Goal: Information Seeking & Learning: Learn about a topic

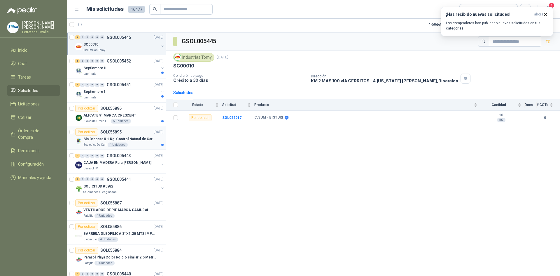
scroll to position [788, 0]
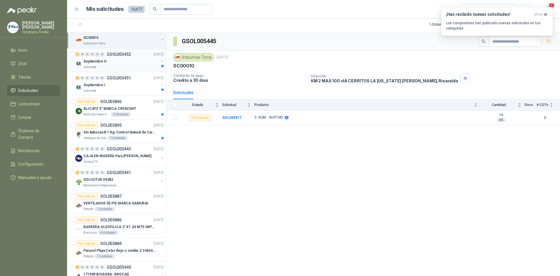
click at [148, 69] on div "Laminate" at bounding box center [121, 67] width 76 height 5
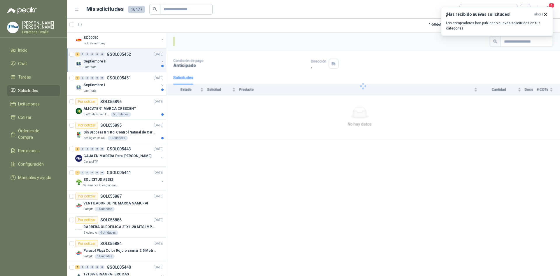
click at [148, 69] on div "Laminate" at bounding box center [121, 67] width 76 height 5
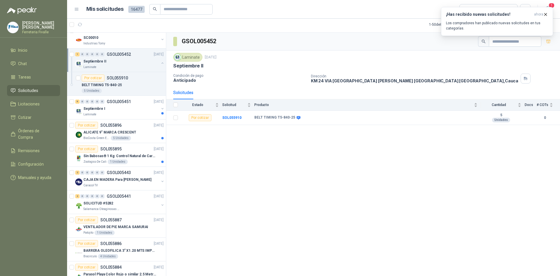
click at [465, 185] on div "GSOL005452 Laminate [DATE] Septiembre II Condición de pago Anticipado Dirección…" at bounding box center [363, 154] width 394 height 243
click at [131, 121] on article "Por cotizar SOL055896 [DATE] ALICATE 9" MARCA CRESCENT BioCosta Green Energy S.…" at bounding box center [116, 131] width 99 height 24
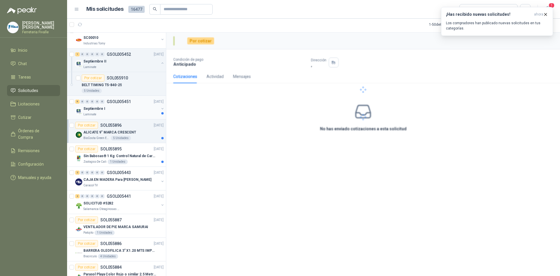
click at [132, 114] on div "Laminate" at bounding box center [121, 114] width 76 height 5
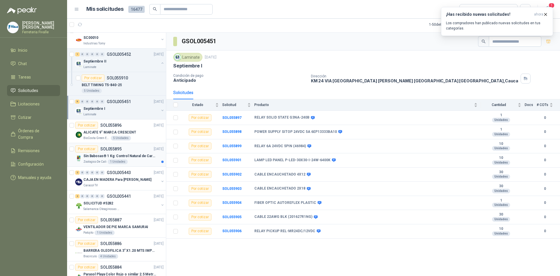
click at [141, 162] on div "Zoologico De Cali 1 Unidades" at bounding box center [123, 161] width 80 height 5
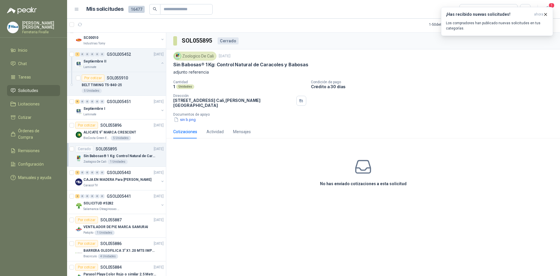
click at [183, 128] on div "Cotizaciones" at bounding box center [185, 131] width 24 height 6
click at [186, 116] on button "sin b.png" at bounding box center [184, 119] width 23 height 6
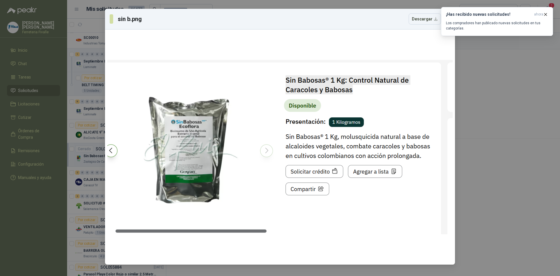
click at [468, 50] on div "sin b.png Descargar" at bounding box center [280, 138] width 560 height 276
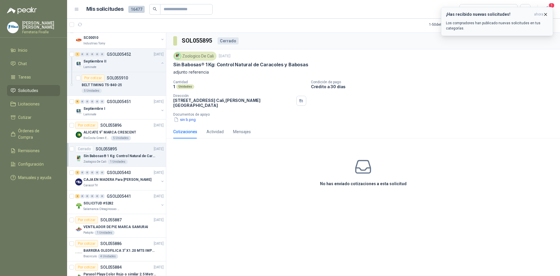
click at [545, 13] on icon "button" at bounding box center [545, 14] width 5 height 5
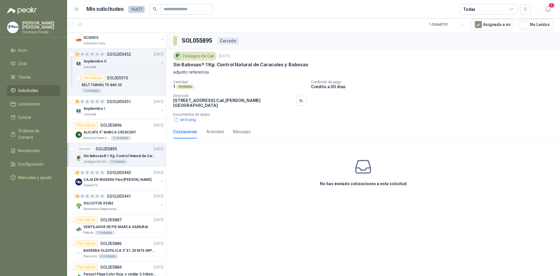
click at [37, 92] on span "Solicitudes" at bounding box center [28, 90] width 20 height 6
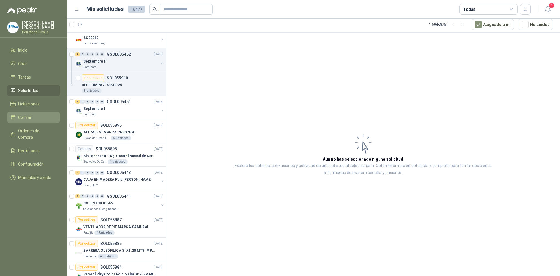
click at [32, 120] on li "Cotizar" at bounding box center [34, 117] width 46 height 6
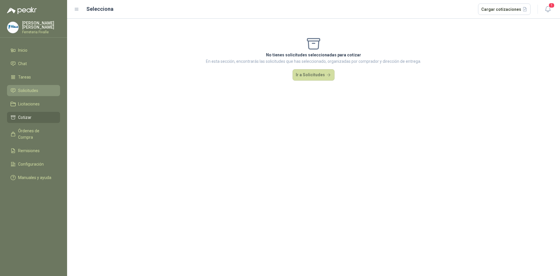
click at [36, 94] on span "Solicitudes" at bounding box center [28, 90] width 20 height 6
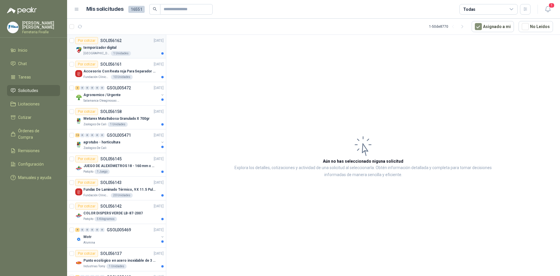
click at [124, 49] on div "temporizador digital" at bounding box center [123, 47] width 80 height 7
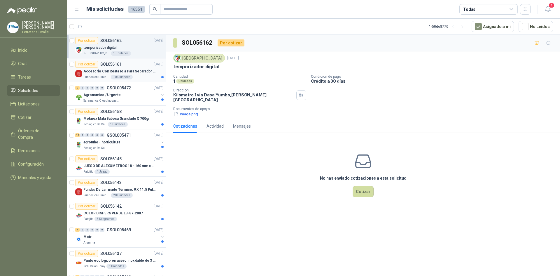
click at [135, 73] on p "Accesorio Con Reata roja Para Separador De Fila" at bounding box center [119, 72] width 73 height 6
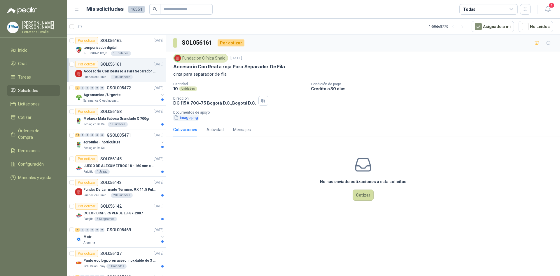
click at [190, 119] on button "image.png" at bounding box center [185, 117] width 25 height 6
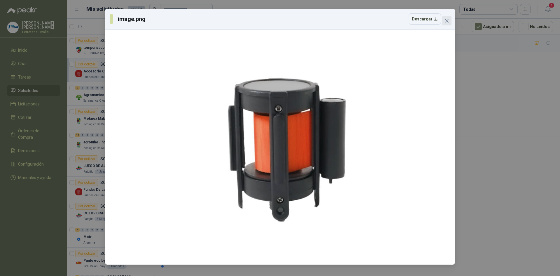
click at [450, 21] on span "Close" at bounding box center [446, 20] width 9 height 5
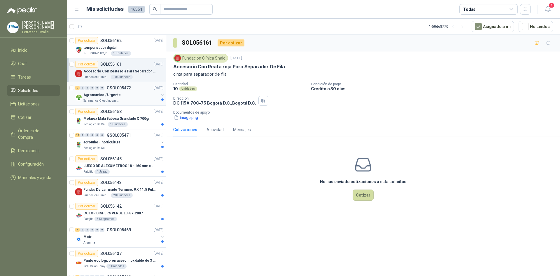
click at [146, 95] on div "Agronomico / Urgente" at bounding box center [121, 94] width 76 height 7
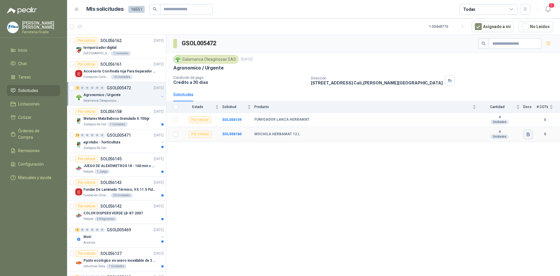
click at [532, 133] on button "button" at bounding box center [528, 134] width 10 height 10
click at [502, 127] on div "WhatsApp Image [DATE] 2.14.53 PM.jpeg" at bounding box center [491, 121] width 85 height 14
click at [500, 124] on div "WhatsApp Image [DATE] 2.14.53 PM.jpeg" at bounding box center [491, 121] width 85 height 14
click at [500, 122] on button "WhatsApp Image [DATE] 2.14.53 PM.jpeg" at bounding box center [490, 121] width 77 height 6
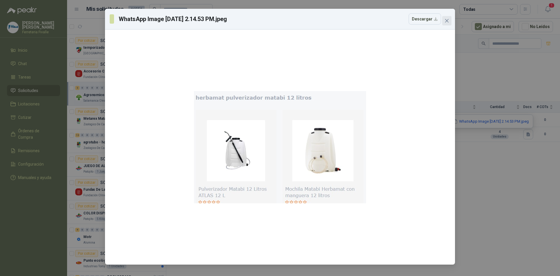
click at [446, 23] on button "Close" at bounding box center [446, 20] width 9 height 9
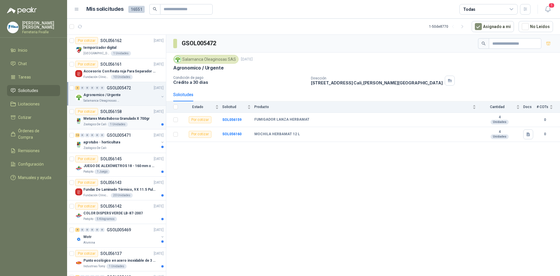
click at [142, 127] on article "Por cotizar SOL056158 [DATE] Metarex [PERSON_NAME] Granulado X 700gr Zoologico …" at bounding box center [116, 118] width 99 height 24
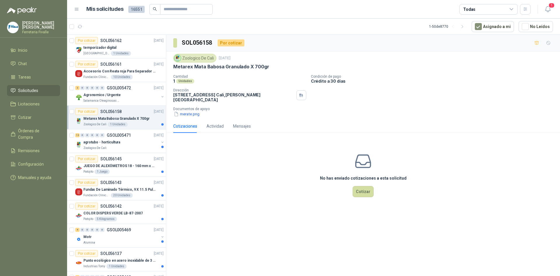
click at [142, 127] on article "Por cotizar SOL056158 [DATE] Metarex [PERSON_NAME] Granulado X 700gr Zoologico …" at bounding box center [116, 118] width 99 height 24
click at [195, 111] on button "merate.png" at bounding box center [186, 114] width 27 height 6
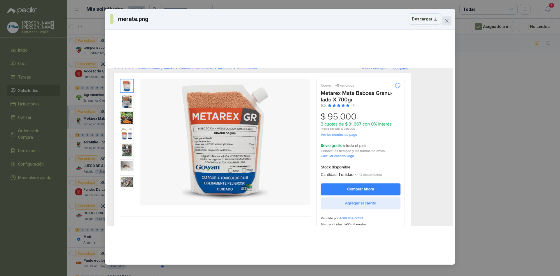
click at [449, 21] on span "Close" at bounding box center [446, 20] width 9 height 5
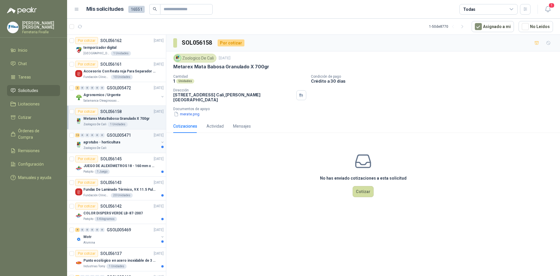
click at [136, 144] on div "agrotubo - horticultura" at bounding box center [121, 142] width 76 height 7
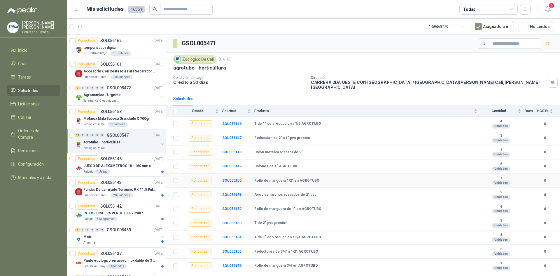
scroll to position [5, 0]
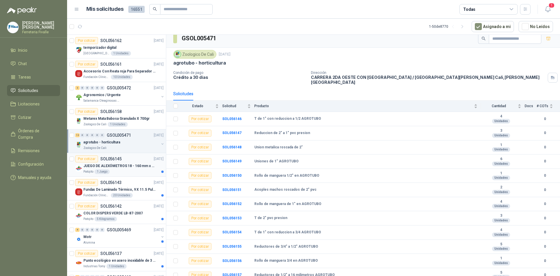
click at [123, 165] on p "JUEGO DE ALEXÓMETROS 18 - 160 mm x 0,01 mm 2824-S3" at bounding box center [119, 166] width 73 height 6
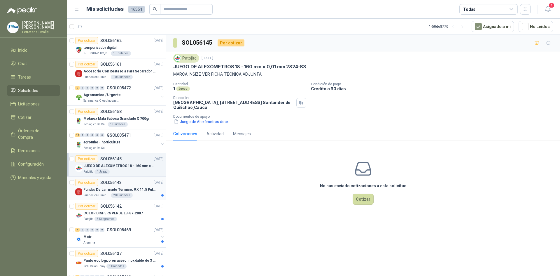
click at [134, 189] on p "Fundas De Laminado Térmico, 9 X 11.5 Pulgadas" at bounding box center [119, 190] width 73 height 6
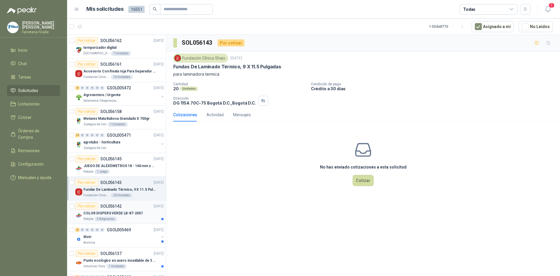
click at [138, 214] on p "COLOR DISPERS VERDE LB-87-2007" at bounding box center [112, 213] width 59 height 6
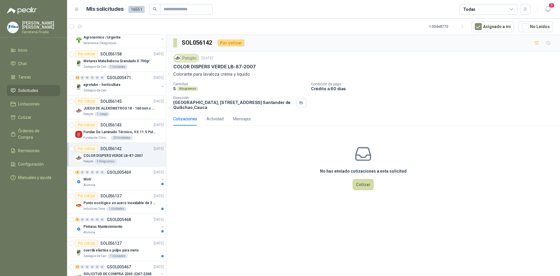
scroll to position [88, 0]
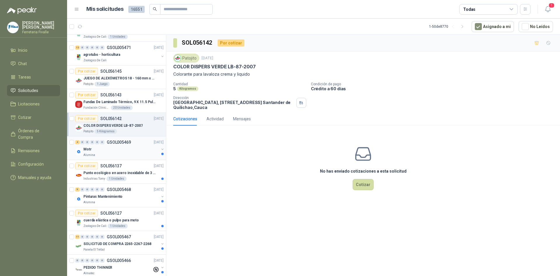
click at [127, 146] on div "Motr" at bounding box center [121, 149] width 76 height 7
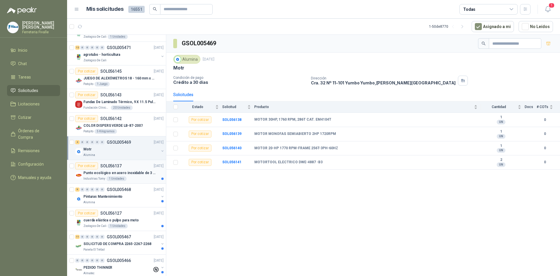
click at [136, 176] on div "Industrias Tomy 1 Unidades" at bounding box center [123, 178] width 80 height 5
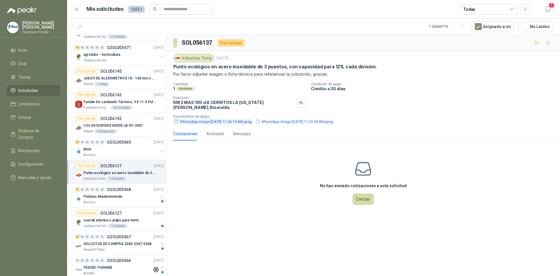
click at [227, 118] on button "WhatsApp Image [DATE] 11.26.19 AM.jpeg" at bounding box center [212, 121] width 79 height 6
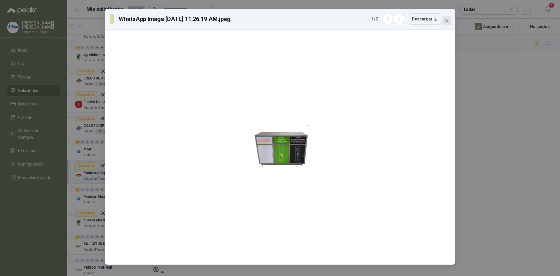
click at [449, 21] on icon "close" at bounding box center [447, 20] width 5 height 5
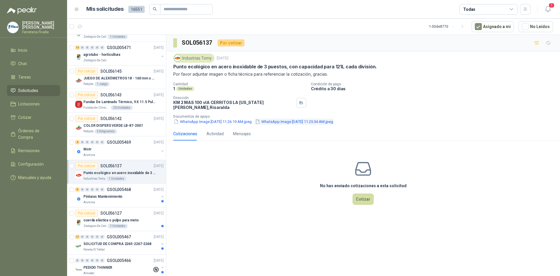
click at [316, 118] on button "WhatsApp Image [DATE] 11.25.54 AM.jpeg" at bounding box center [294, 121] width 79 height 6
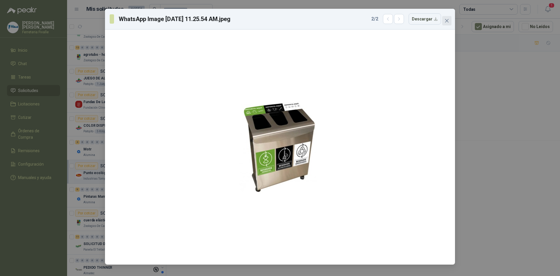
click at [451, 23] on span "Close" at bounding box center [446, 20] width 9 height 5
